Goal: Find specific page/section

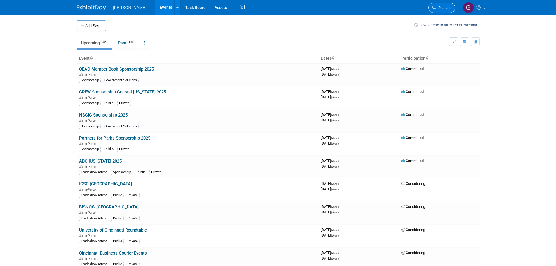
click at [436, 6] on icon at bounding box center [435, 8] width 4 height 4
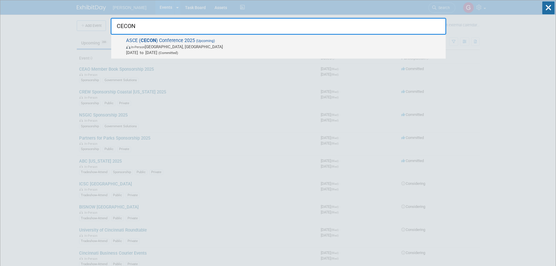
type input "CECON"
click at [211, 44] on span "In-Person San Marcos, TX" at bounding box center [284, 47] width 317 height 6
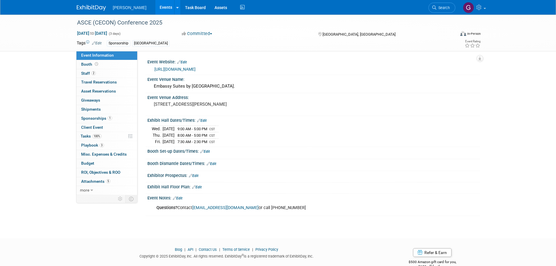
click at [105, 115] on link "1 Sponsorships 1" at bounding box center [107, 118] width 61 height 9
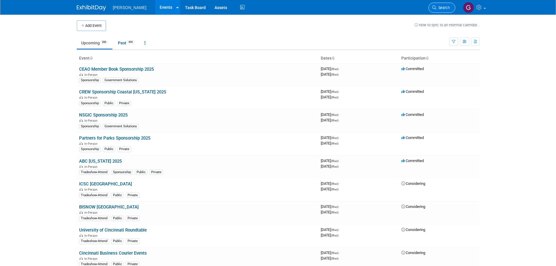
click at [438, 10] on link "Search" at bounding box center [442, 8] width 27 height 10
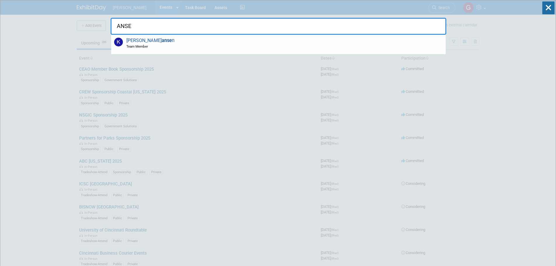
type input "ANSE"
click at [427, 4] on div "ANSE [PERSON_NAME] anse n Team Member Recently Viewed Events: ASCE (CECON) Conf…" at bounding box center [279, 17] width 336 height 34
